Goal: Task Accomplishment & Management: Use online tool/utility

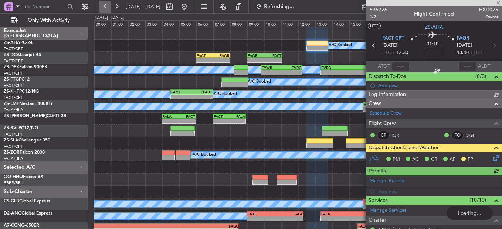
click at [110, 11] on button at bounding box center [105, 7] width 12 height 12
click at [498, 1] on div at bounding box center [434, 3] width 136 height 6
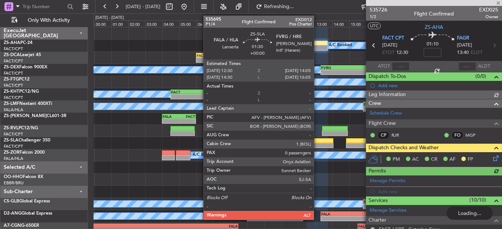
click at [317, 147] on div at bounding box center [319, 145] width 27 height 5
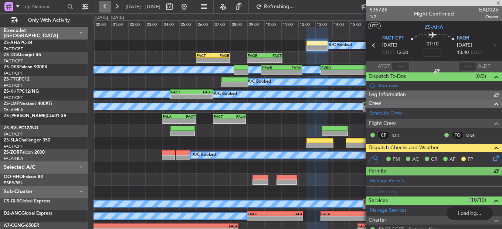
click at [107, 7] on button at bounding box center [105, 7] width 12 height 12
click at [498, 3] on div at bounding box center [434, 3] width 136 height 6
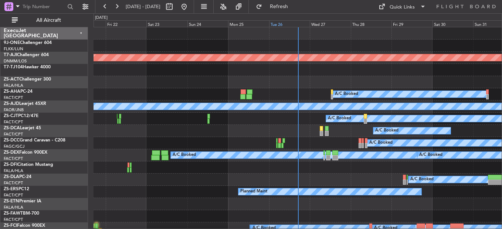
click at [286, 23] on div "Tue 26" at bounding box center [289, 23] width 41 height 7
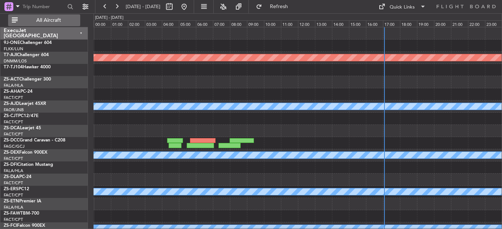
click at [59, 16] on button "All Aircraft" at bounding box center [44, 20] width 72 height 12
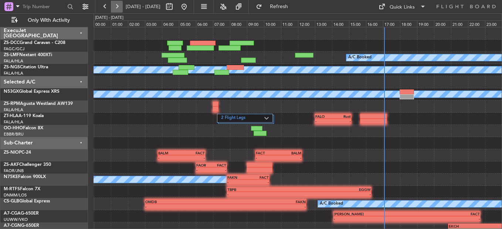
click at [116, 8] on button at bounding box center [117, 7] width 12 height 12
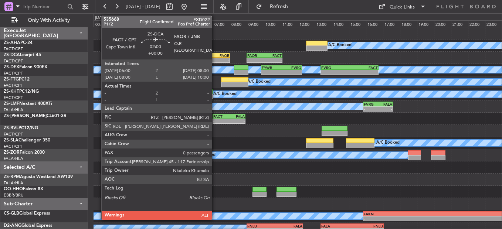
click at [215, 59] on div "-" at bounding box center [220, 60] width 16 height 4
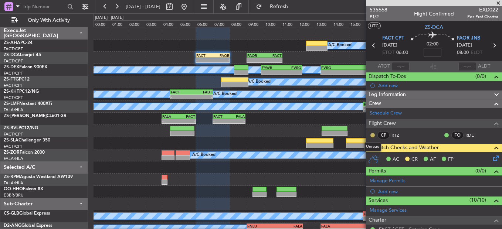
click at [372, 134] on button at bounding box center [372, 135] width 4 height 4
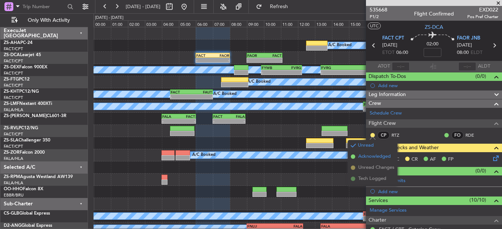
click at [372, 157] on span "Acknowledged" at bounding box center [374, 156] width 33 height 7
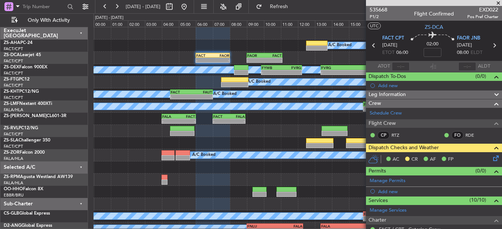
click at [493, 155] on icon at bounding box center [494, 157] width 6 height 6
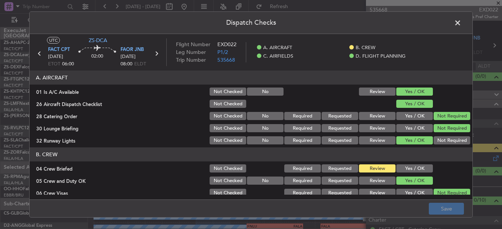
click at [396, 170] on button "Yes / OK" at bounding box center [414, 168] width 37 height 8
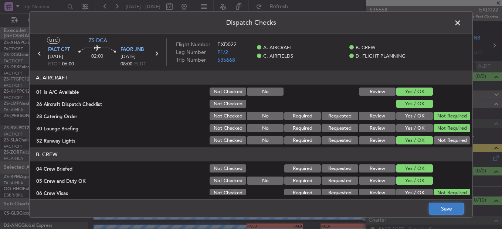
click at [444, 206] on button "Save" at bounding box center [445, 209] width 35 height 12
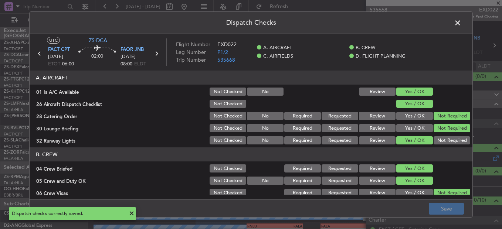
click at [461, 27] on span at bounding box center [461, 24] width 0 height 15
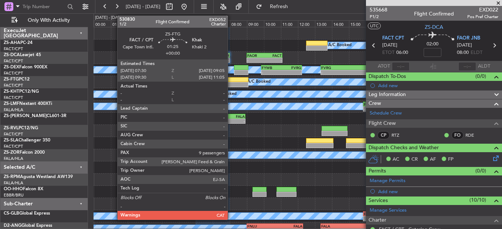
click at [231, 84] on div at bounding box center [234, 84] width 27 height 5
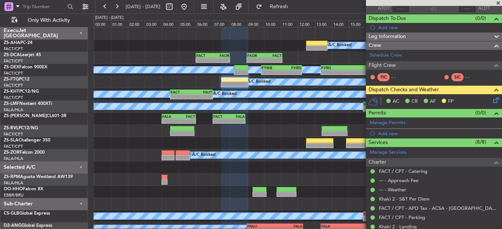
scroll to position [64, 0]
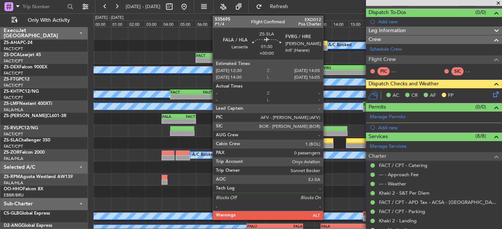
click at [326, 146] on div at bounding box center [319, 145] width 27 height 5
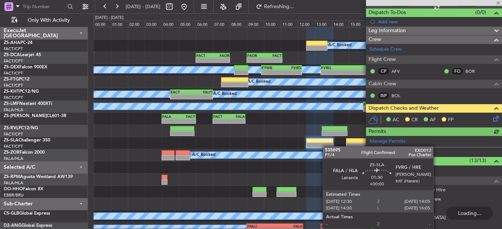
type input "9"
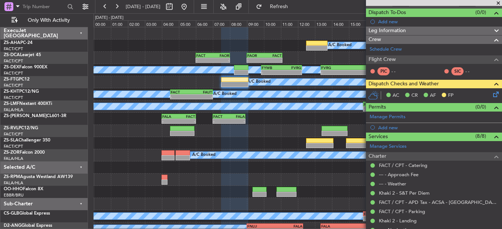
click at [499, 3] on span at bounding box center [497, 3] width 7 height 7
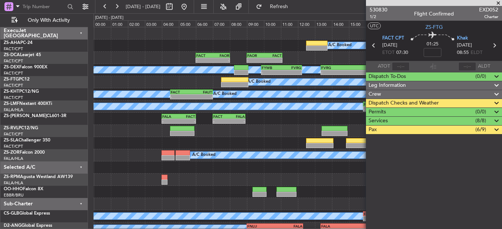
scroll to position [0, 0]
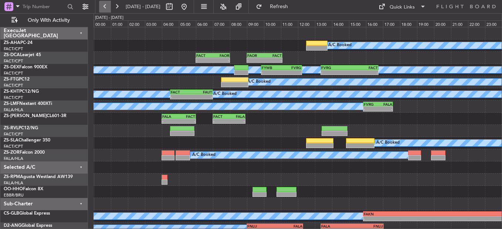
click at [106, 5] on button at bounding box center [105, 7] width 12 height 12
